Goal: Task Accomplishment & Management: Complete application form

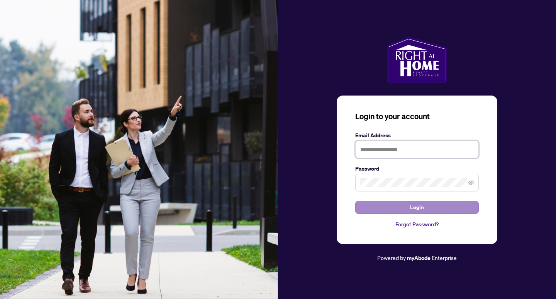
type input "**********"
click at [405, 208] on button "Login" at bounding box center [418, 207] width 124 height 13
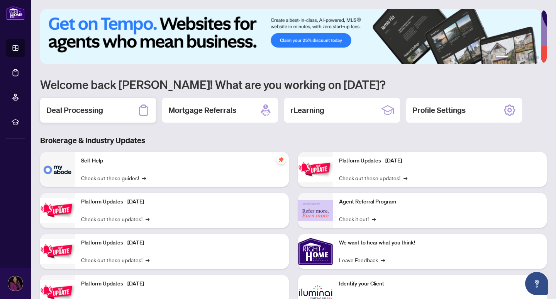
click at [68, 110] on h2 "Deal Processing" at bounding box center [74, 110] width 57 height 11
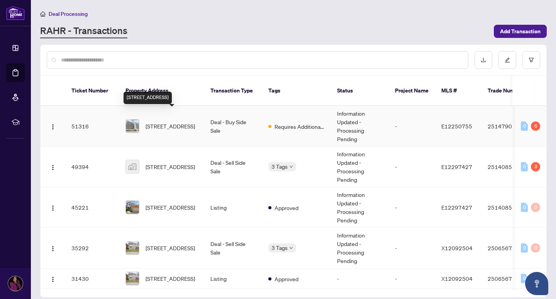
click at [160, 122] on span "[STREET_ADDRESS]" at bounding box center [170, 126] width 49 height 9
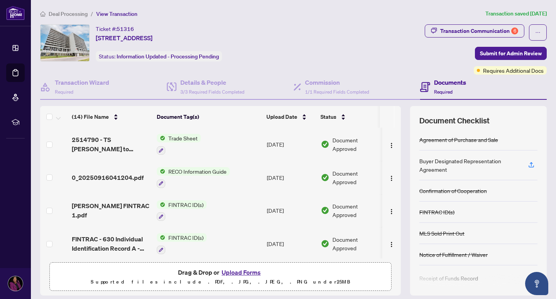
click at [229, 272] on button "Upload Forms" at bounding box center [242, 272] width 44 height 10
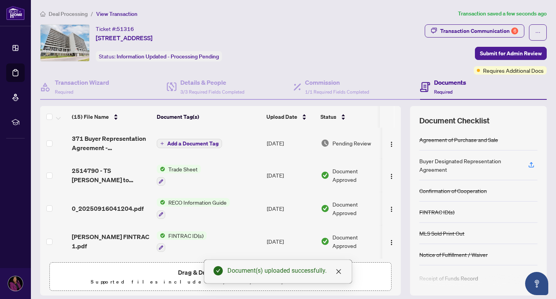
click at [178, 143] on span "Add a Document Tag" at bounding box center [192, 143] width 51 height 5
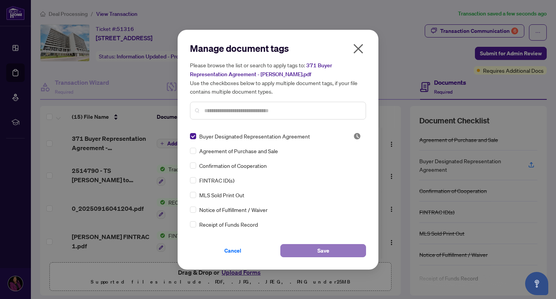
click at [318, 252] on span "Save" at bounding box center [324, 250] width 12 height 12
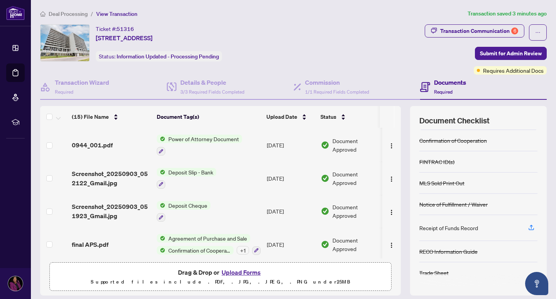
scroll to position [24, 0]
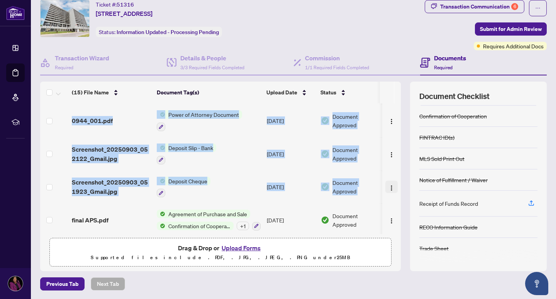
drag, startPoint x: 392, startPoint y: 217, endPoint x: 383, endPoint y: 184, distance: 34.1
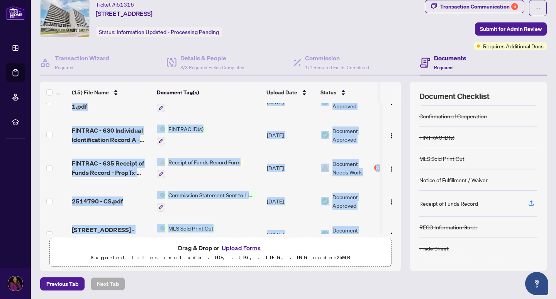
scroll to position [115, 0]
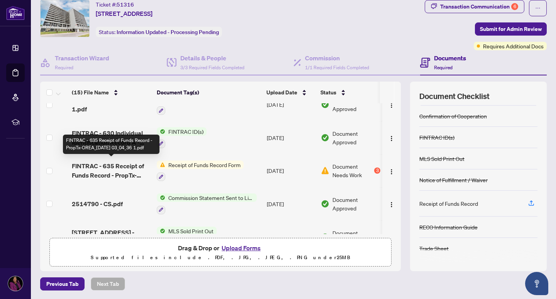
click at [107, 162] on span "FINTRAC - 635 Receipt of Funds Record - PropTx-OREA_[DATE] 03_04_36 1.pdf" at bounding box center [111, 170] width 79 height 19
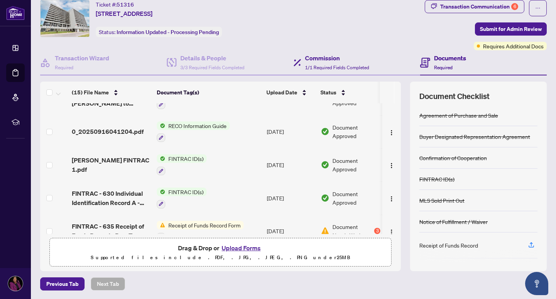
scroll to position [54, 0]
click at [320, 65] on span "1/1 Required Fields Completed" at bounding box center [337, 68] width 64 height 6
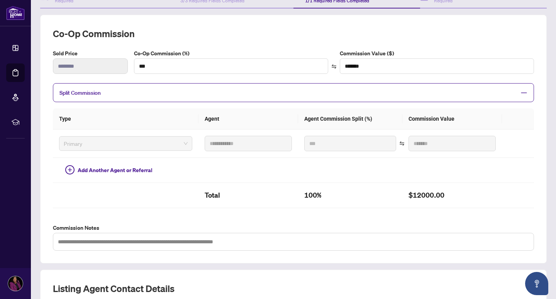
scroll to position [211, 0]
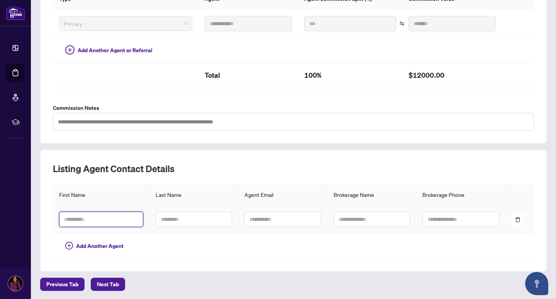
click at [85, 217] on input "text" at bounding box center [101, 218] width 84 height 15
drag, startPoint x: 90, startPoint y: 222, endPoint x: 39, endPoint y: 219, distance: 51.5
click at [45, 221] on div "Listing Agent Contact Details First Name Last Name Agent Email Brokerage Name B…" at bounding box center [293, 211] width 507 height 122
type input "******"
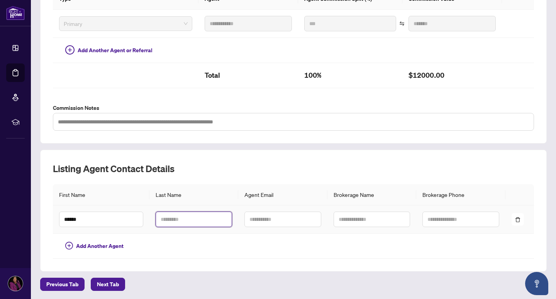
click at [167, 218] on input "text" at bounding box center [194, 218] width 77 height 15
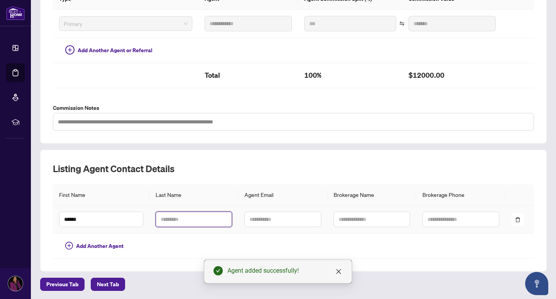
click at [157, 218] on input "text" at bounding box center [194, 218] width 77 height 15
type input "******"
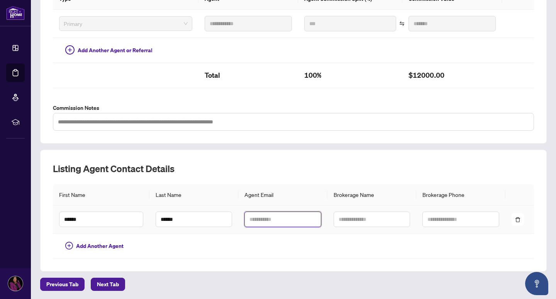
click at [255, 216] on input "text" at bounding box center [283, 218] width 77 height 15
drag, startPoint x: 302, startPoint y: 218, endPoint x: 225, endPoint y: 218, distance: 76.5
click at [225, 218] on tr "**********" at bounding box center [294, 219] width 482 height 28
type input "**********"
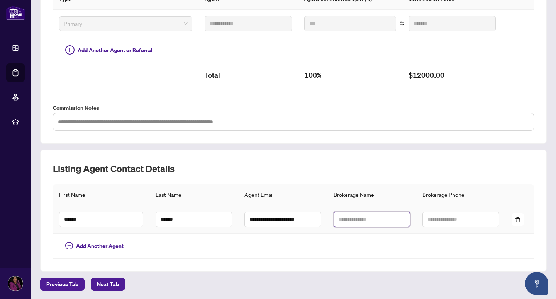
click at [363, 218] on input "text" at bounding box center [372, 218] width 77 height 15
click at [340, 218] on input "text" at bounding box center [372, 218] width 77 height 15
type input "**********"
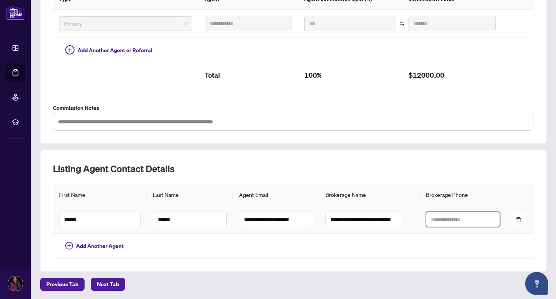
scroll to position [0, 0]
click at [440, 221] on input "text" at bounding box center [463, 218] width 74 height 15
click at [429, 219] on input "text" at bounding box center [463, 218] width 74 height 15
drag, startPoint x: 463, startPoint y: 219, endPoint x: 416, endPoint y: 218, distance: 47.2
click at [420, 218] on td "**********" at bounding box center [463, 219] width 86 height 28
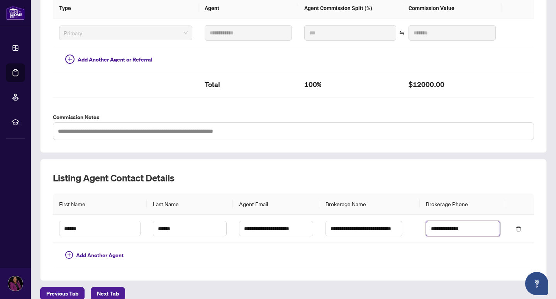
scroll to position [211, 0]
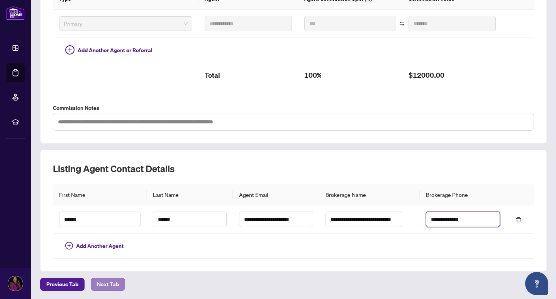
type input "**********"
click at [108, 280] on span "Next Tab" at bounding box center [108, 284] width 22 height 12
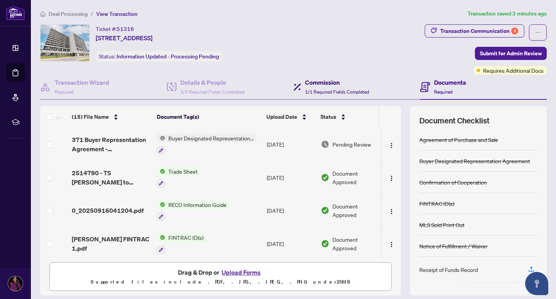
click at [318, 87] on div "Commission 1/1 Required Fields Completed" at bounding box center [337, 87] width 64 height 18
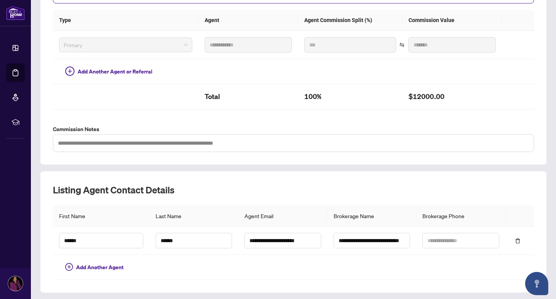
scroll to position [211, 0]
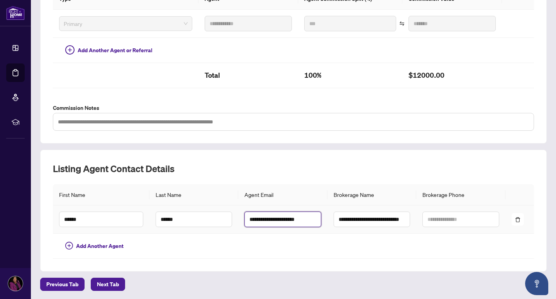
click at [266, 218] on input "**********" at bounding box center [283, 218] width 77 height 15
type input "**********"
click at [104, 280] on span "Next Tab" at bounding box center [108, 284] width 22 height 12
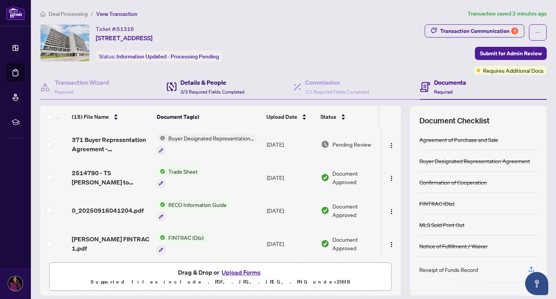
click at [207, 87] on div "Details & People 3/3 Required Fields Completed" at bounding box center [212, 87] width 64 height 18
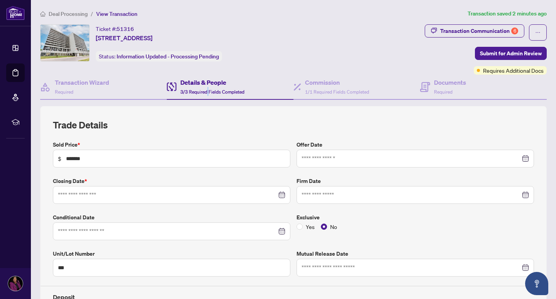
type input "**********"
click at [434, 82] on h4 "Documents" at bounding box center [450, 82] width 32 height 9
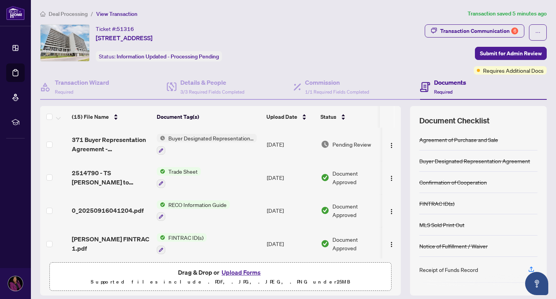
click at [436, 85] on h4 "Documents" at bounding box center [450, 82] width 32 height 9
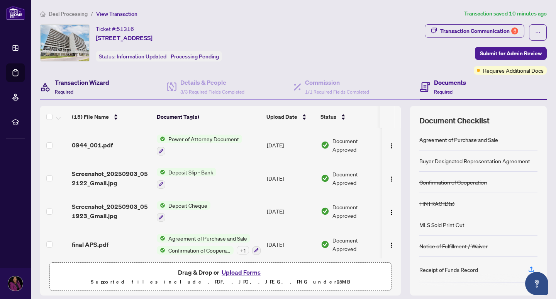
click at [66, 83] on h4 "Transaction Wizard" at bounding box center [82, 82] width 54 height 9
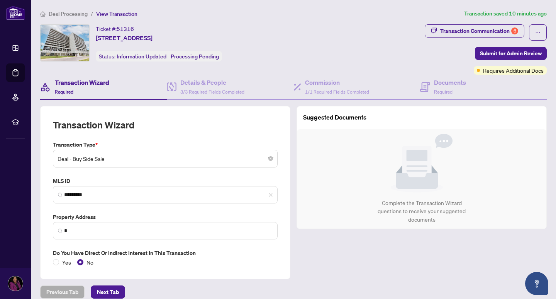
type input "**********"
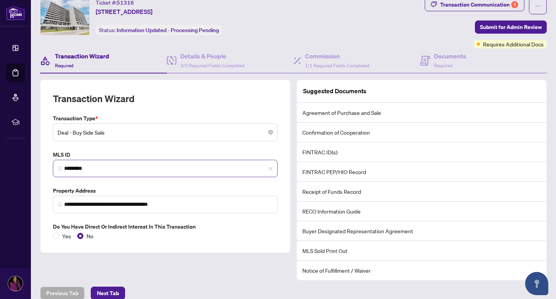
scroll to position [35, 0]
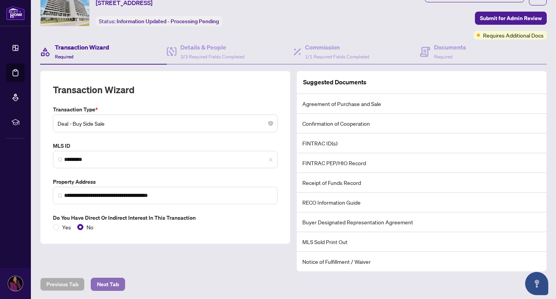
click at [106, 285] on span "Next Tab" at bounding box center [108, 284] width 22 height 12
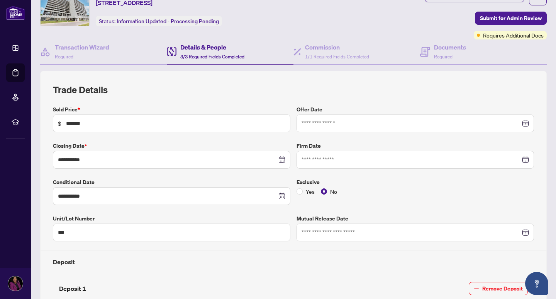
type input "**********"
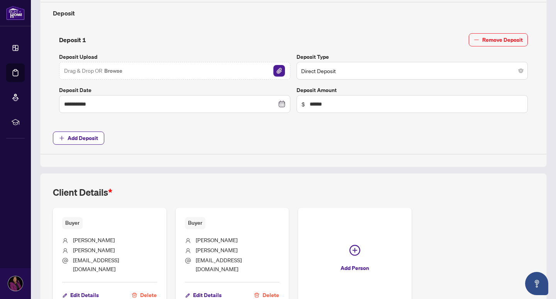
scroll to position [328, 0]
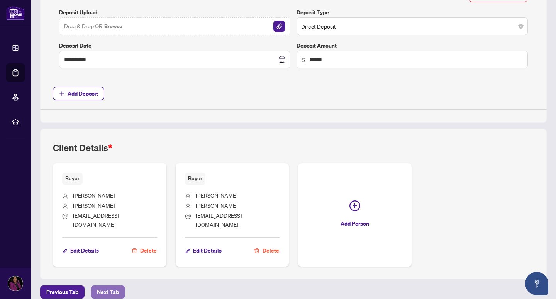
click at [114, 286] on span "Next Tab" at bounding box center [108, 292] width 22 height 12
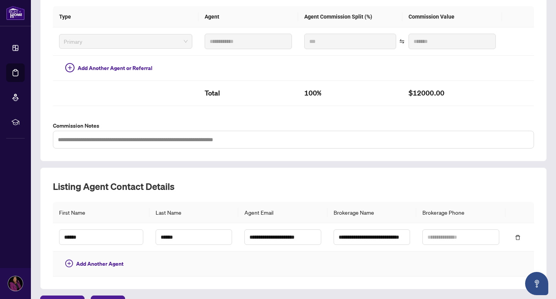
scroll to position [211, 0]
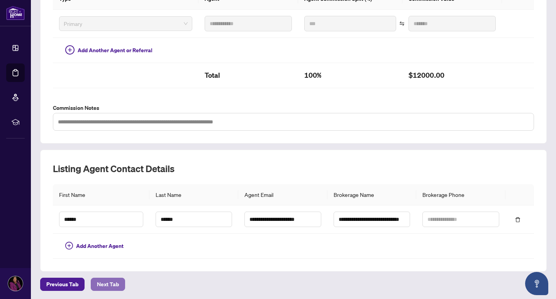
click at [113, 284] on span "Next Tab" at bounding box center [108, 284] width 22 height 12
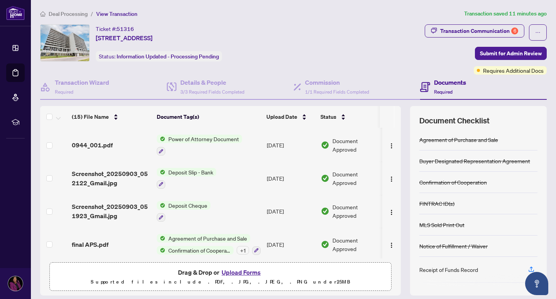
scroll to position [363, 0]
click at [318, 90] on span "1/1 Required Fields Completed" at bounding box center [337, 92] width 64 height 6
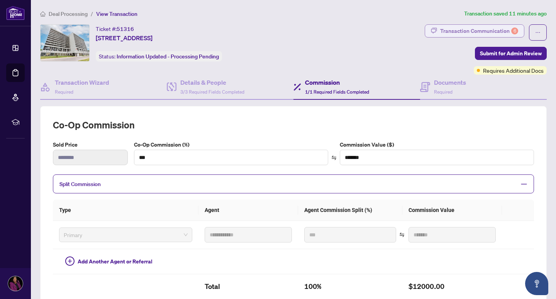
click at [486, 29] on div "Transaction Communication 6" at bounding box center [480, 31] width 78 height 12
type textarea "**********"
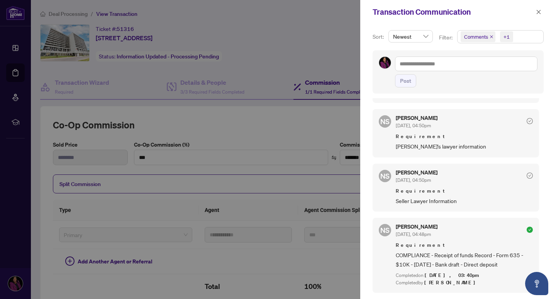
scroll to position [502, 0]
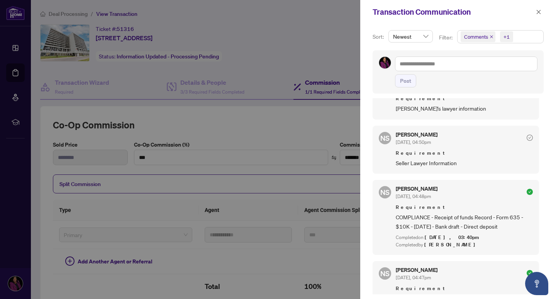
click at [290, 130] on div at bounding box center [278, 149] width 556 height 299
drag, startPoint x: 539, startPoint y: 12, endPoint x: 467, endPoint y: 74, distance: 95.4
click at [539, 12] on icon "close" at bounding box center [539, 12] width 4 height 4
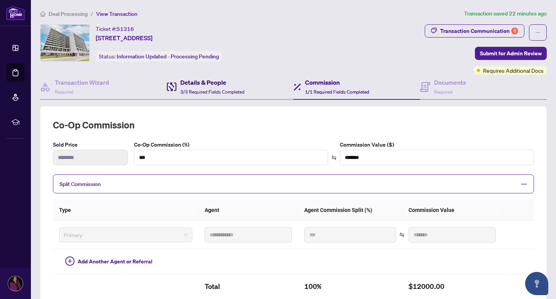
click at [188, 82] on h4 "Details & People" at bounding box center [212, 82] width 64 height 9
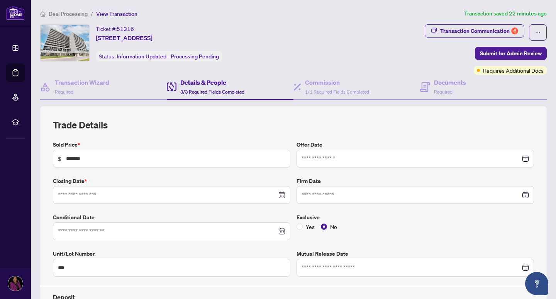
type input "**********"
click at [70, 83] on h4 "Transaction Wizard" at bounding box center [82, 82] width 54 height 9
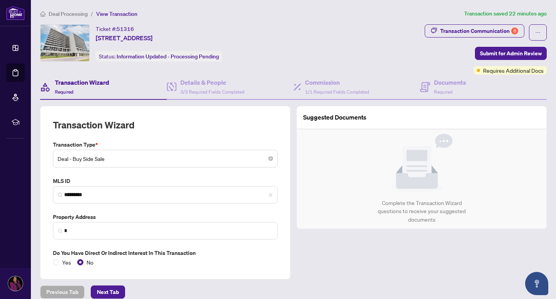
type input "**********"
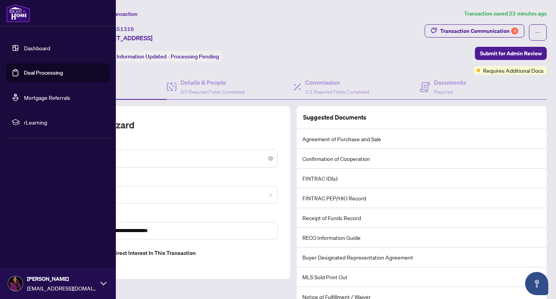
click at [35, 49] on link "Dashboard" at bounding box center [37, 47] width 26 height 7
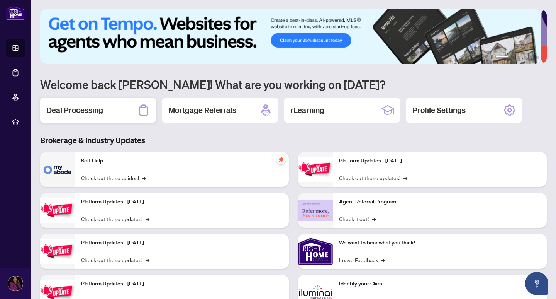
click at [77, 110] on h2 "Deal Processing" at bounding box center [74, 110] width 57 height 11
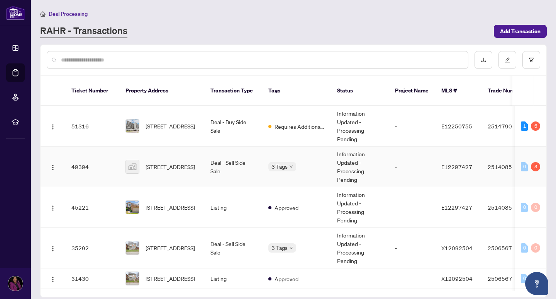
click at [77, 157] on td "49394" at bounding box center [92, 166] width 54 height 41
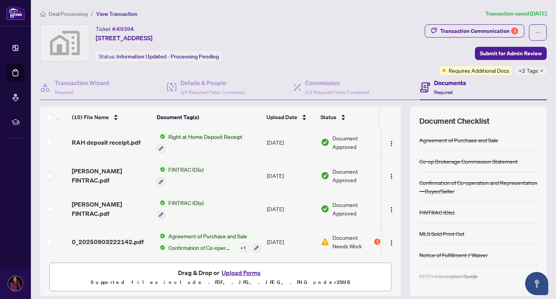
scroll to position [77, 0]
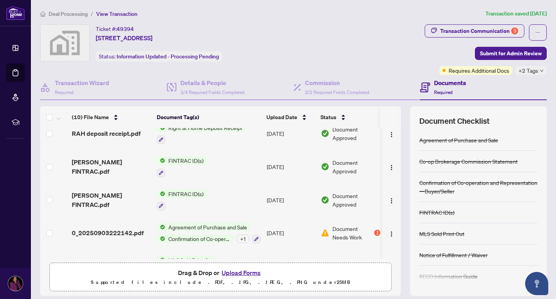
click at [233, 271] on button "Upload Forms" at bounding box center [242, 272] width 44 height 10
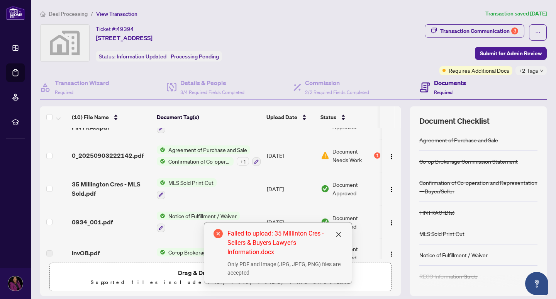
scroll to position [196, 0]
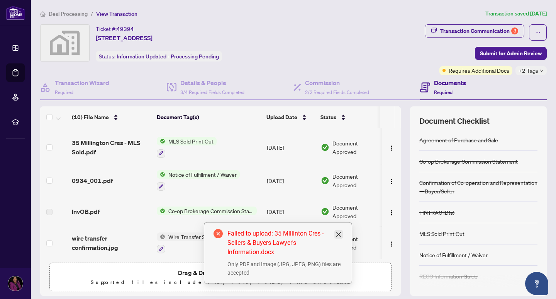
click at [338, 232] on icon "close" at bounding box center [339, 234] width 6 height 6
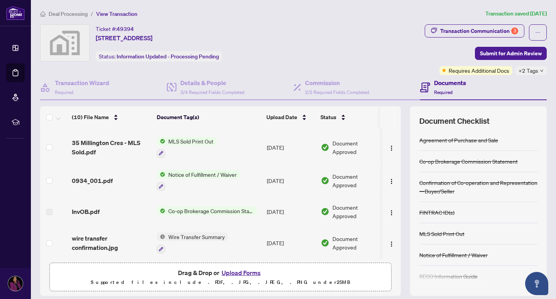
click at [440, 82] on h4 "Documents" at bounding box center [450, 82] width 32 height 9
click at [439, 82] on h4 "Documents" at bounding box center [450, 82] width 32 height 9
click at [248, 273] on button "Upload Forms" at bounding box center [242, 272] width 44 height 10
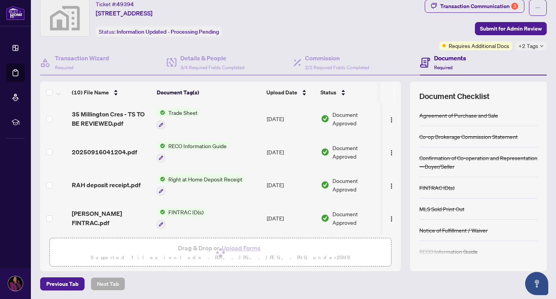
scroll to position [0, 0]
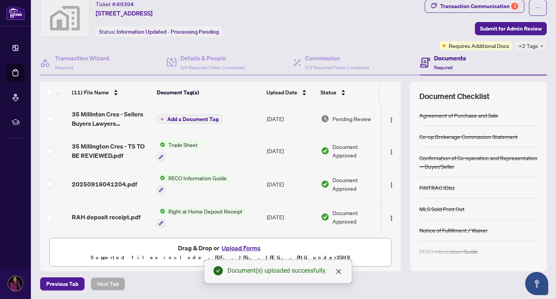
click at [184, 119] on span "Add a Document Tag" at bounding box center [192, 118] width 51 height 5
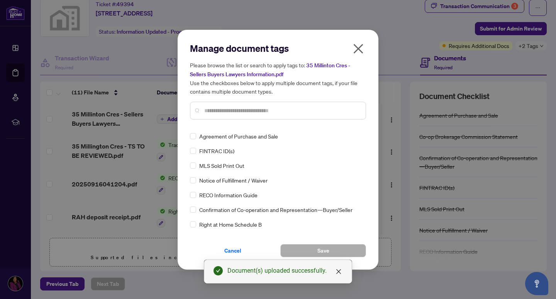
click at [214, 109] on input "text" at bounding box center [281, 110] width 155 height 9
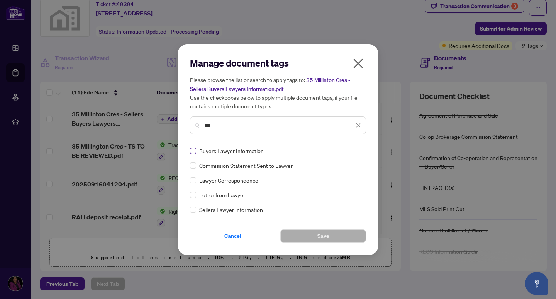
type input "***"
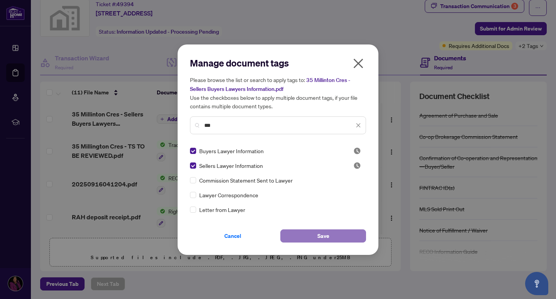
click at [323, 236] on span "Save" at bounding box center [324, 236] width 12 height 12
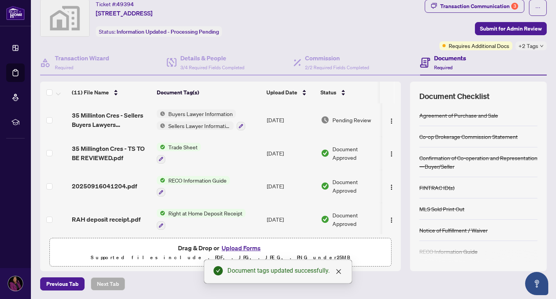
click at [540, 45] on icon "down" at bounding box center [542, 46] width 4 height 4
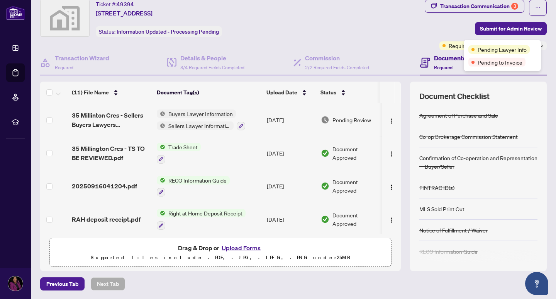
click at [377, 33] on div "Ticket #: 49394 [STREET_ADDRESS] Status: Information Updated - Processing Pendi…" at bounding box center [231, 18] width 382 height 37
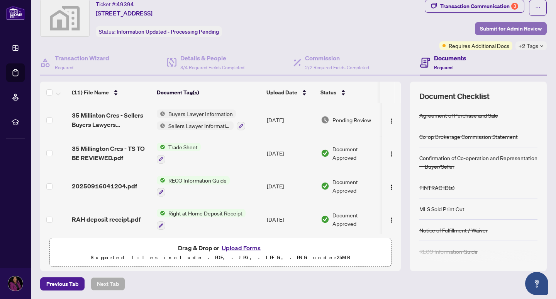
click at [493, 27] on span "Submit for Admin Review" at bounding box center [511, 28] width 62 height 12
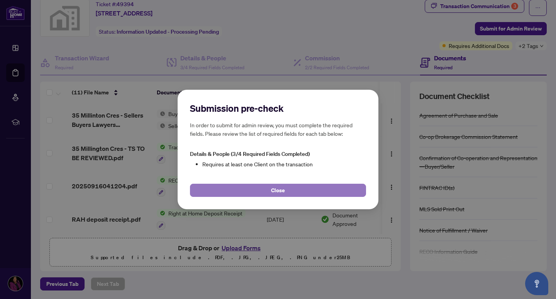
click at [284, 189] on span "Close" at bounding box center [278, 190] width 14 height 12
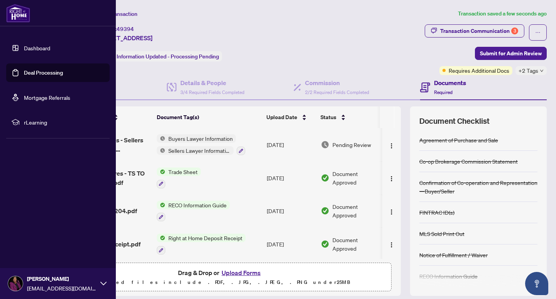
click at [35, 50] on link "Dashboard" at bounding box center [37, 47] width 26 height 7
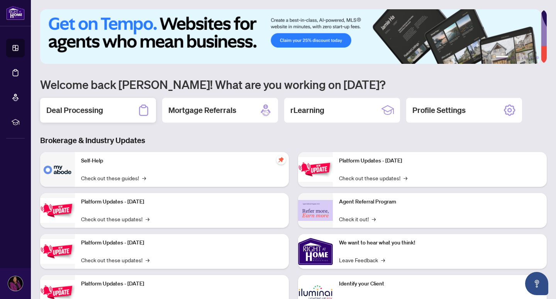
click at [97, 112] on h2 "Deal Processing" at bounding box center [74, 110] width 57 height 11
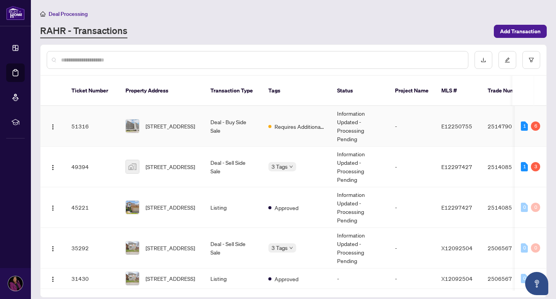
click at [74, 115] on td "51316" at bounding box center [92, 126] width 54 height 41
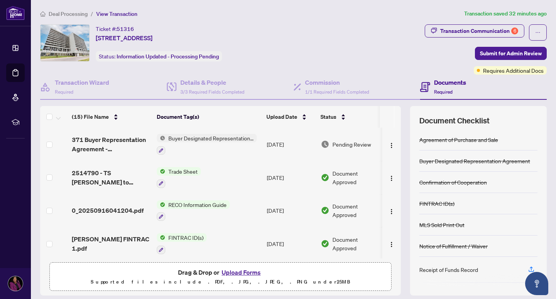
click at [233, 270] on button "Upload Forms" at bounding box center [242, 272] width 44 height 10
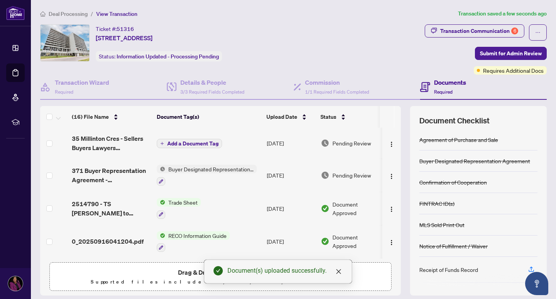
click at [189, 142] on span "Add a Document Tag" at bounding box center [192, 143] width 51 height 5
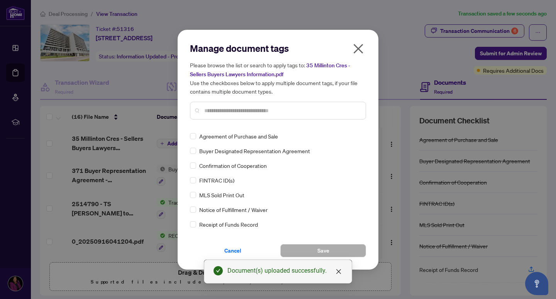
click at [216, 111] on input "text" at bounding box center [281, 110] width 155 height 9
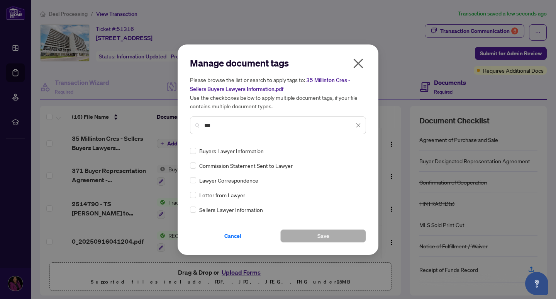
type input "***"
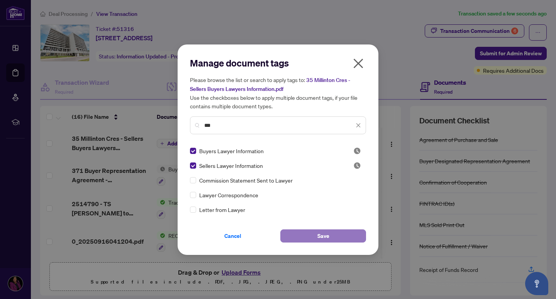
click at [329, 233] on span "Save" at bounding box center [324, 236] width 12 height 12
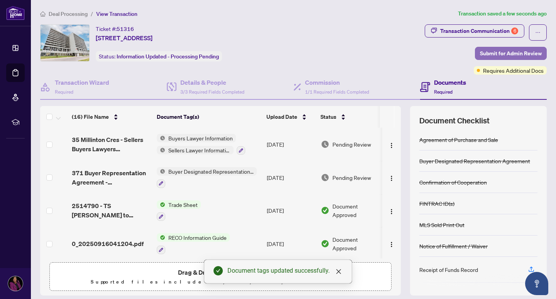
click at [488, 53] on span "Submit for Admin Review" at bounding box center [511, 53] width 62 height 12
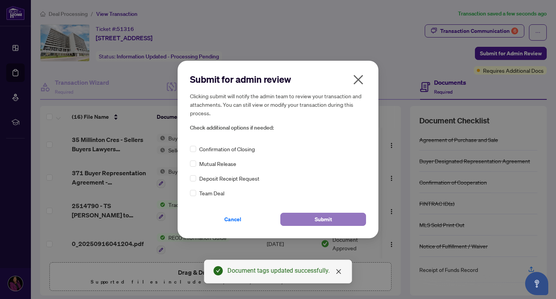
click at [300, 220] on button "Submit" at bounding box center [324, 219] width 86 height 13
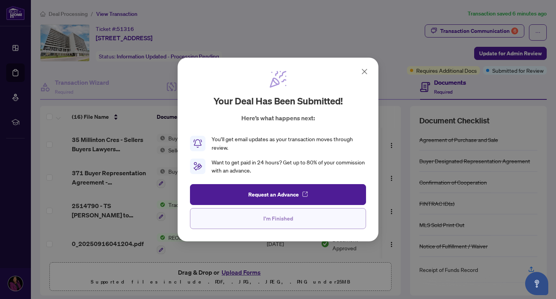
click at [280, 219] on span "I'm Finished" at bounding box center [279, 218] width 30 height 12
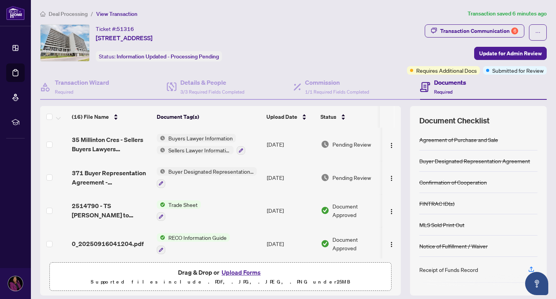
click at [233, 272] on button "Upload Forms" at bounding box center [242, 272] width 44 height 10
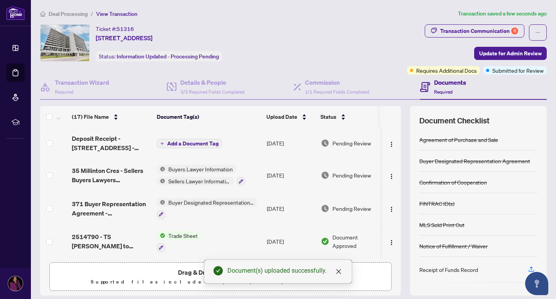
click at [174, 143] on span "Add a Document Tag" at bounding box center [192, 143] width 51 height 5
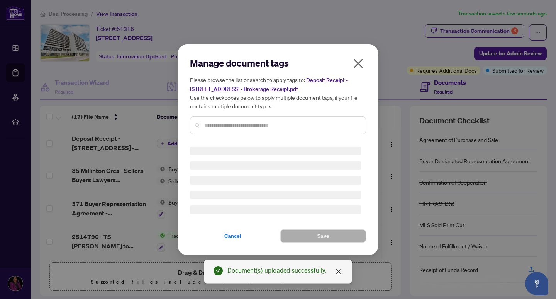
click at [211, 124] on div "Manage document tags Please browse the list or search to apply tags to: Deposit…" at bounding box center [278, 98] width 176 height 83
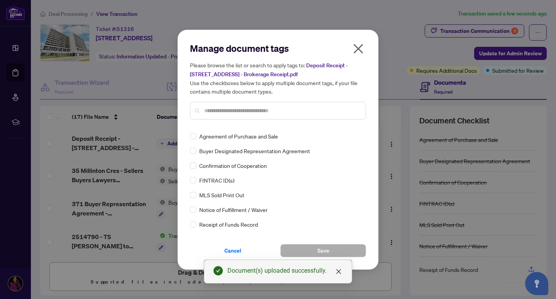
click at [206, 109] on input "text" at bounding box center [281, 110] width 155 height 9
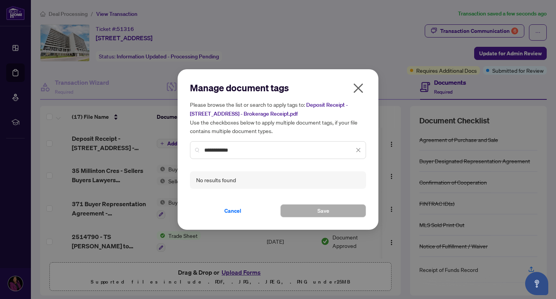
drag, startPoint x: 238, startPoint y: 151, endPoint x: 198, endPoint y: 151, distance: 40.2
click at [199, 151] on div "**********" at bounding box center [278, 150] width 176 height 18
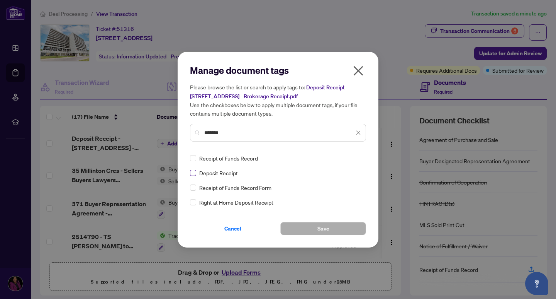
type input "*******"
click at [311, 228] on button "Save" at bounding box center [324, 228] width 86 height 13
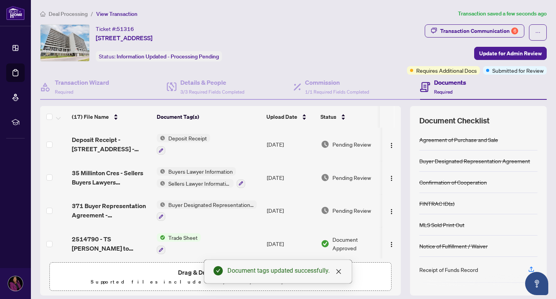
click at [175, 136] on span "Deposit Receipt" at bounding box center [187, 138] width 45 height 9
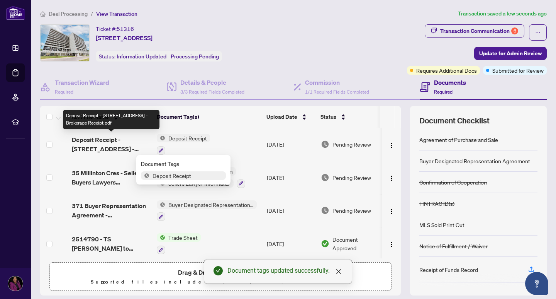
click at [115, 144] on span "Deposit Receipt - [STREET_ADDRESS] - Brokerage Receipt.pdf" at bounding box center [111, 144] width 79 height 19
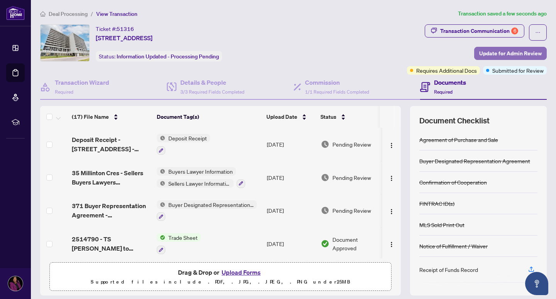
click at [496, 52] on span "Update for Admin Review" at bounding box center [511, 53] width 63 height 12
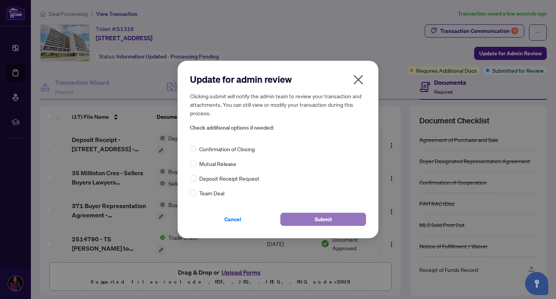
click at [307, 220] on button "Submit" at bounding box center [324, 219] width 86 height 13
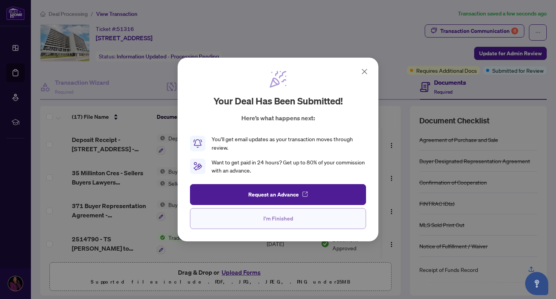
click at [264, 221] on span "I'm Finished" at bounding box center [279, 218] width 30 height 12
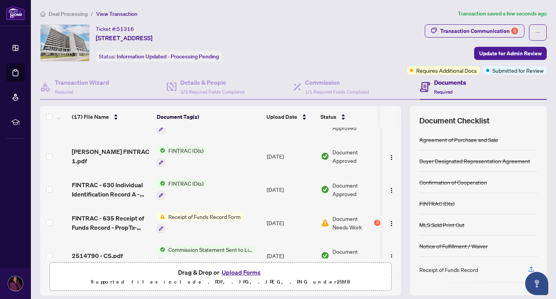
scroll to position [155, 0]
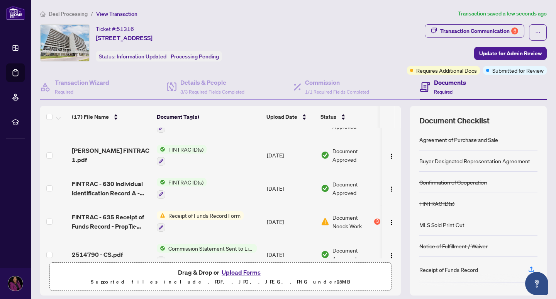
click at [180, 212] on span "Receipt of Funds Record Form" at bounding box center [204, 215] width 78 height 9
click at [226, 189] on td "FINTRAC ID(s)" at bounding box center [209, 188] width 110 height 33
